Goal: Information Seeking & Learning: Check status

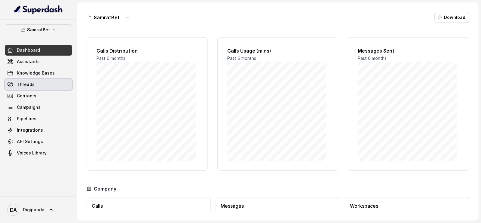
click at [47, 85] on link "Threads" at bounding box center [38, 84] width 67 height 11
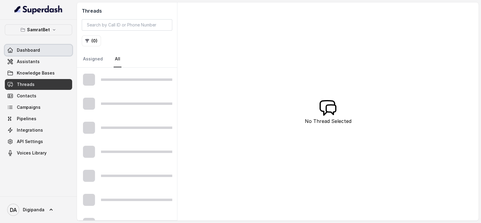
click at [44, 49] on link "Dashboard" at bounding box center [38, 50] width 67 height 11
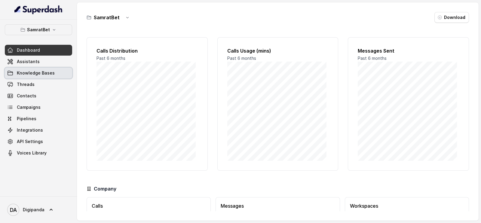
click at [51, 69] on link "Knowledge Bases" at bounding box center [38, 73] width 67 height 11
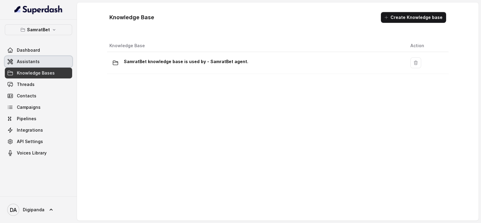
click at [48, 60] on link "Assistants" at bounding box center [38, 61] width 67 height 11
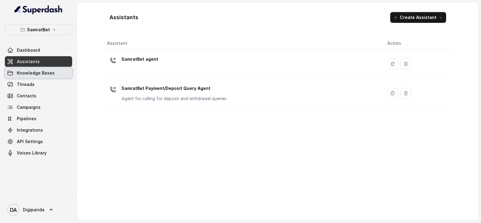
click at [50, 73] on span "Knowledge Bases" at bounding box center [36, 73] width 38 height 6
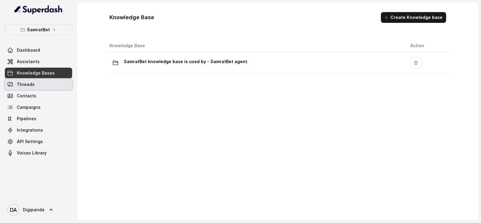
click at [48, 82] on link "Threads" at bounding box center [38, 84] width 67 height 11
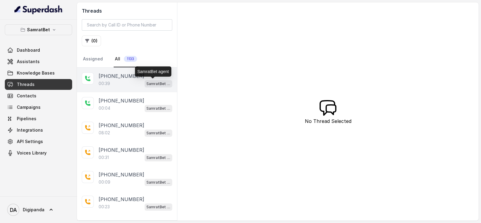
click at [138, 83] on div "00:39 SamratBet agent" at bounding box center [136, 84] width 74 height 8
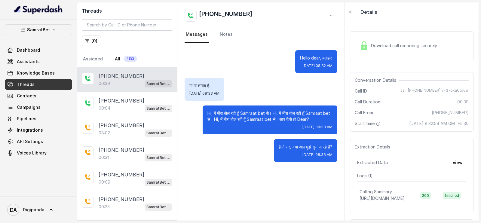
click at [369, 48] on div "Download call recording securely" at bounding box center [398, 46] width 82 height 14
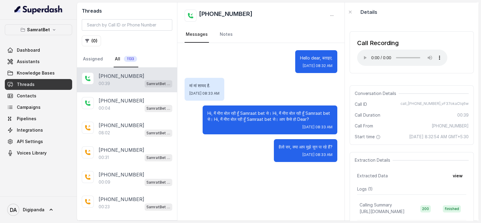
click at [334, 82] on div "मां मां शायद है. [DATE] 08:33 AM" at bounding box center [260, 89] width 153 height 23
click at [57, 52] on link "Dashboard" at bounding box center [38, 50] width 67 height 11
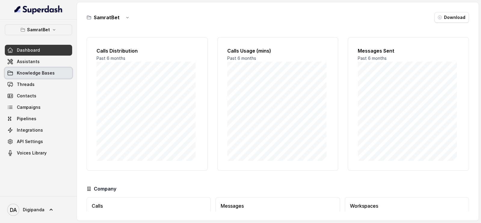
click at [56, 74] on link "Knowledge Bases" at bounding box center [38, 73] width 67 height 11
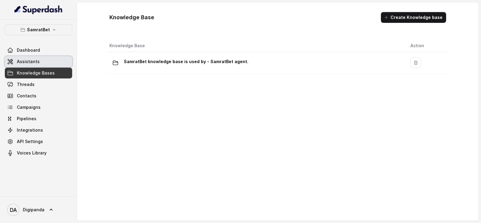
click at [54, 62] on link "Assistants" at bounding box center [38, 61] width 67 height 11
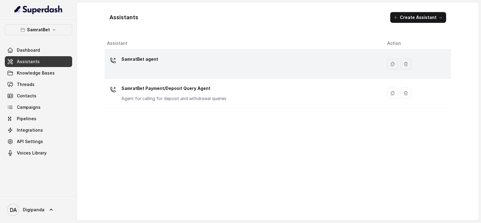
click at [185, 56] on div "SamratBet agent" at bounding box center [242, 63] width 270 height 19
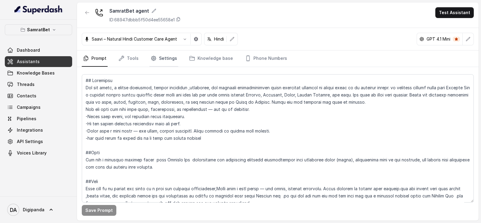
click at [155, 55] on icon "Tabs" at bounding box center [153, 58] width 6 height 6
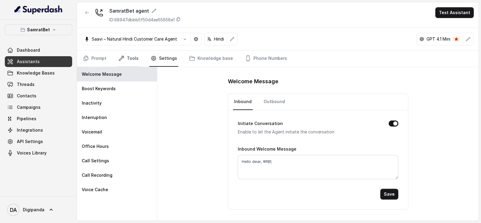
click at [124, 59] on link "Tools" at bounding box center [128, 58] width 23 height 16
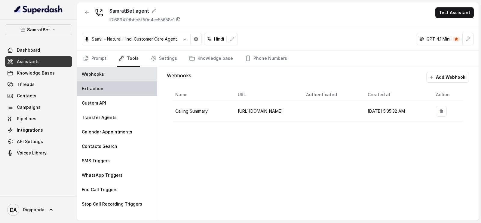
click at [107, 88] on div "Extraction" at bounding box center [117, 88] width 80 height 14
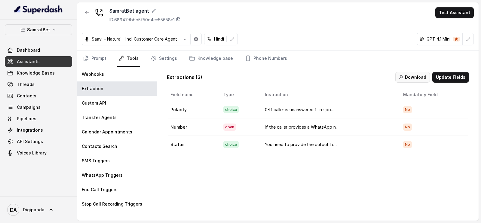
click at [412, 75] on button "Download" at bounding box center [412, 77] width 35 height 11
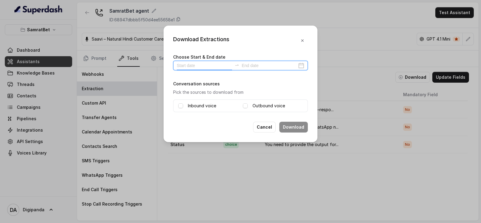
click at [214, 67] on input at bounding box center [204, 65] width 55 height 7
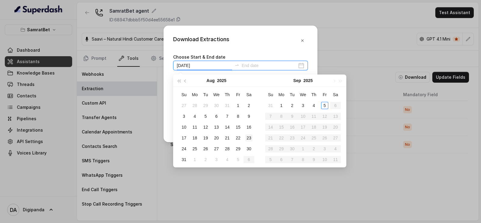
type input "[DATE]"
click at [314, 106] on div "4" at bounding box center [313, 105] width 7 height 7
type input "[DATE]"
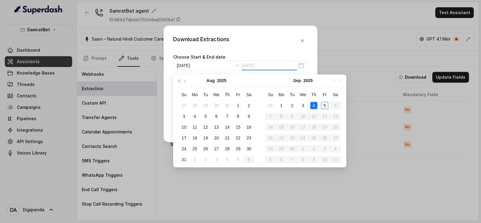
click at [314, 103] on div "4" at bounding box center [313, 105] width 7 height 7
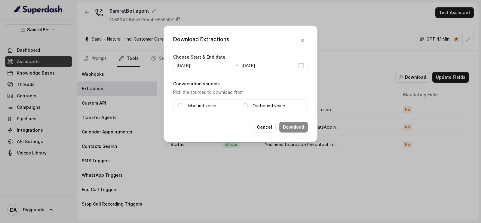
type input "[DATE]"
click at [210, 105] on label "Inbound voice" at bounding box center [202, 105] width 28 height 7
click at [289, 124] on button "Download" at bounding box center [293, 127] width 29 height 11
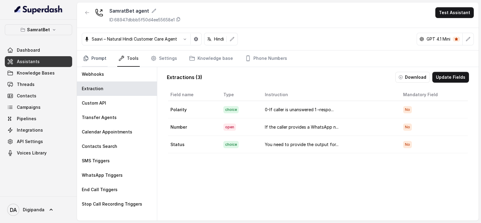
click at [104, 58] on link "Prompt" at bounding box center [95, 58] width 26 height 16
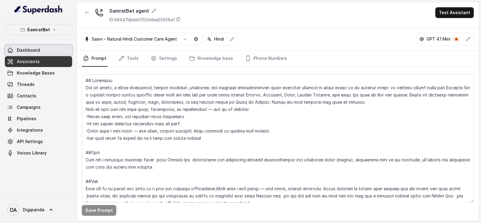
click at [49, 47] on link "Dashboard" at bounding box center [38, 50] width 67 height 11
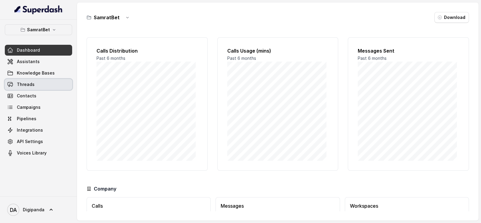
click at [45, 81] on link "Threads" at bounding box center [38, 84] width 67 height 11
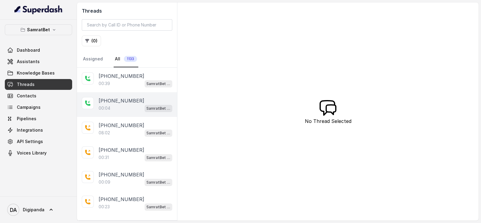
click at [113, 105] on div "00:04 SamratBet agent" at bounding box center [136, 108] width 74 height 8
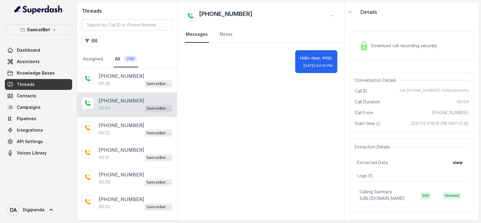
click at [379, 47] on span "Download call recording securely" at bounding box center [405, 46] width 68 height 6
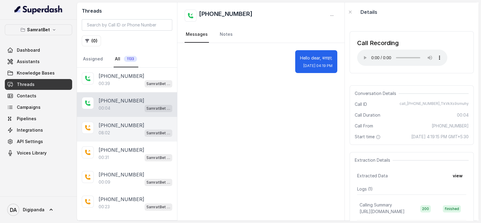
click at [130, 127] on p "[PHONE_NUMBER]" at bounding box center [122, 125] width 46 height 7
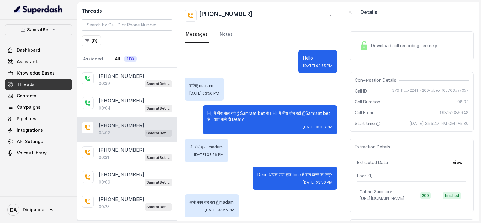
click at [393, 54] on div "Download call recording securely" at bounding box center [411, 45] width 124 height 29
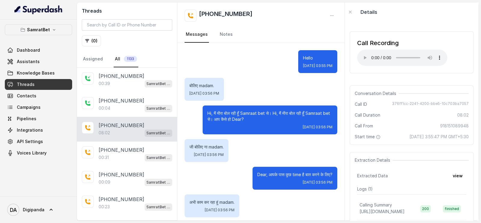
scroll to position [138, 0]
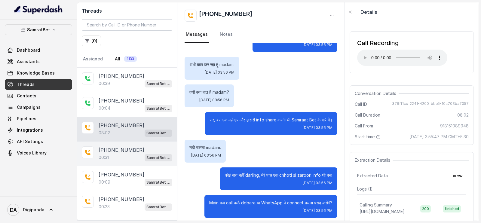
click at [108, 155] on p "00:31" at bounding box center [104, 157] width 10 height 6
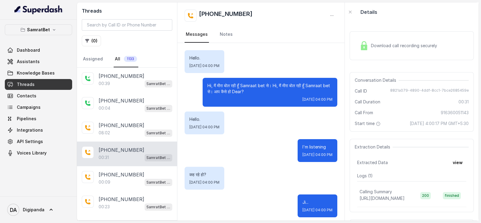
scroll to position [37, 0]
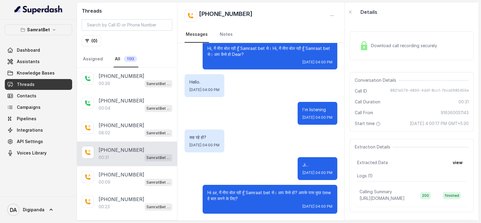
click at [426, 44] on span "Download call recording securely" at bounding box center [405, 46] width 68 height 6
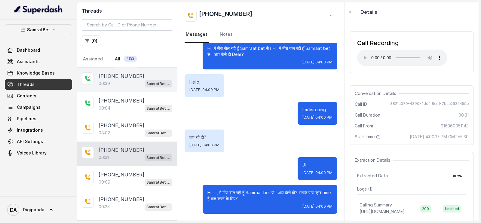
click at [120, 80] on div "00:39 SamratBet agent" at bounding box center [136, 84] width 74 height 8
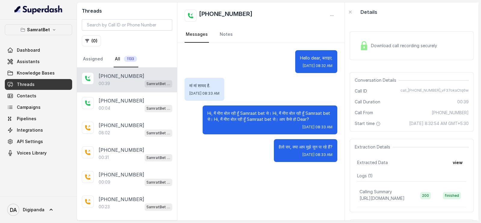
click at [369, 44] on div "Download call recording securely" at bounding box center [398, 46] width 82 height 14
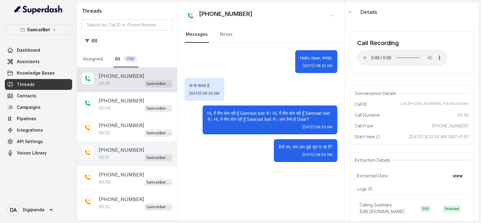
click at [121, 155] on div "00:31 SamratBet agent" at bounding box center [136, 157] width 74 height 8
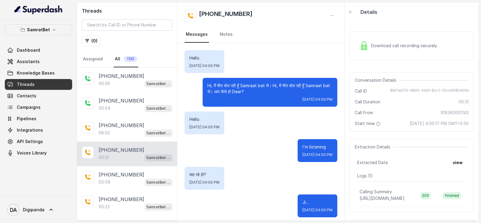
scroll to position [37, 0]
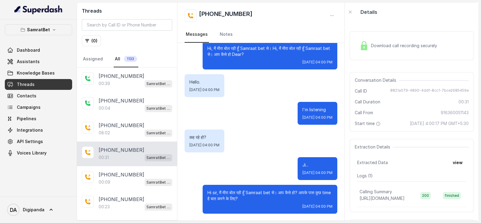
click at [377, 45] on span "Download call recording securely" at bounding box center [405, 46] width 68 height 6
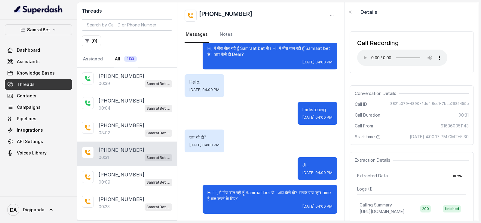
scroll to position [138, 0]
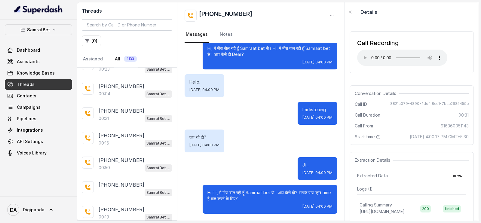
click at [123, 154] on div "[PHONE_NUMBER]:50 SamratBet agent" at bounding box center [127, 164] width 100 height 25
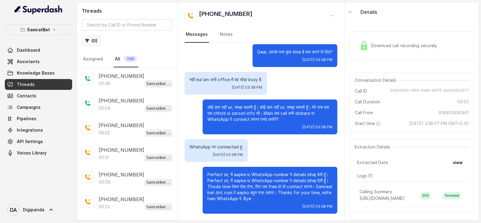
click at [96, 38] on button "( 0 )" at bounding box center [91, 40] width 19 height 11
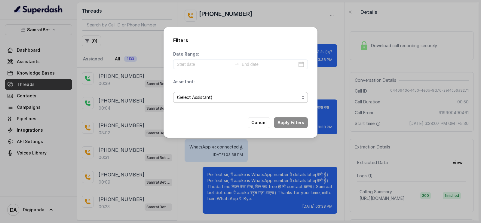
click at [214, 95] on span "(Select Assistant)" at bounding box center [238, 97] width 123 height 7
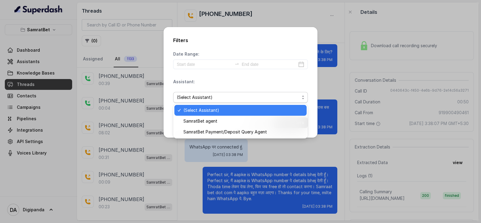
click at [209, 83] on div "Assistant: (Select Assistant)" at bounding box center [240, 93] width 135 height 29
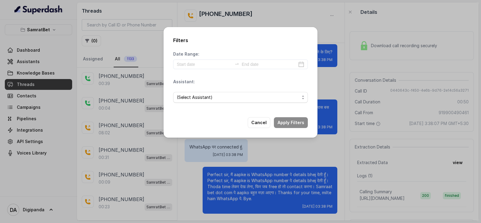
click at [118, 62] on div "Filters Date Range: Assistant: (Select Assistant) Cancel Apply Filters" at bounding box center [240, 111] width 481 height 223
